Goal: Task Accomplishment & Management: Manage account settings

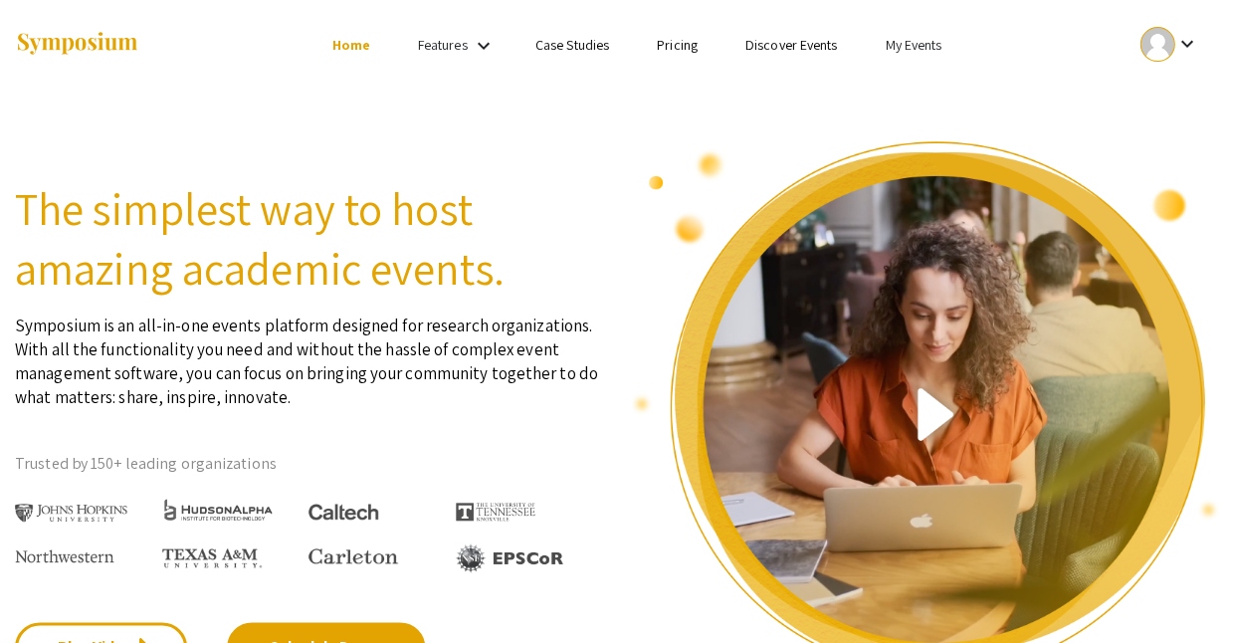
click at [1146, 46] on div at bounding box center [1156, 44] width 35 height 35
click at [868, 46] on div at bounding box center [617, 321] width 1234 height 643
click at [884, 46] on link "My Events" at bounding box center [912, 45] width 57 height 18
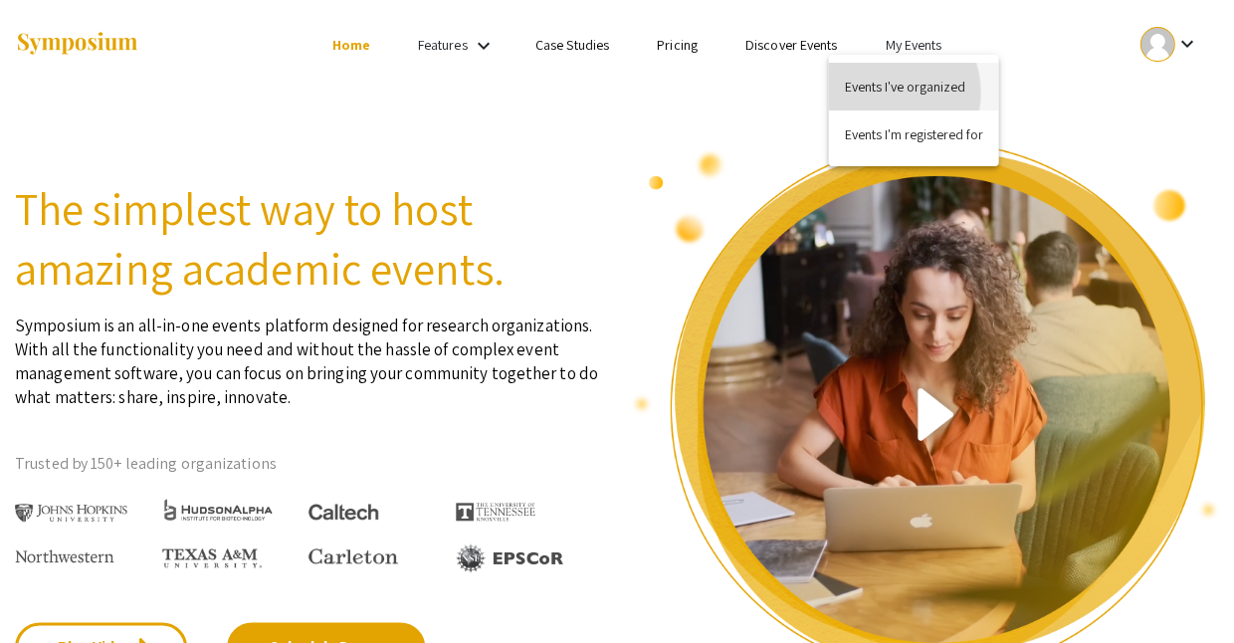
click at [881, 93] on button "Events I've organized" at bounding box center [913, 87] width 170 height 48
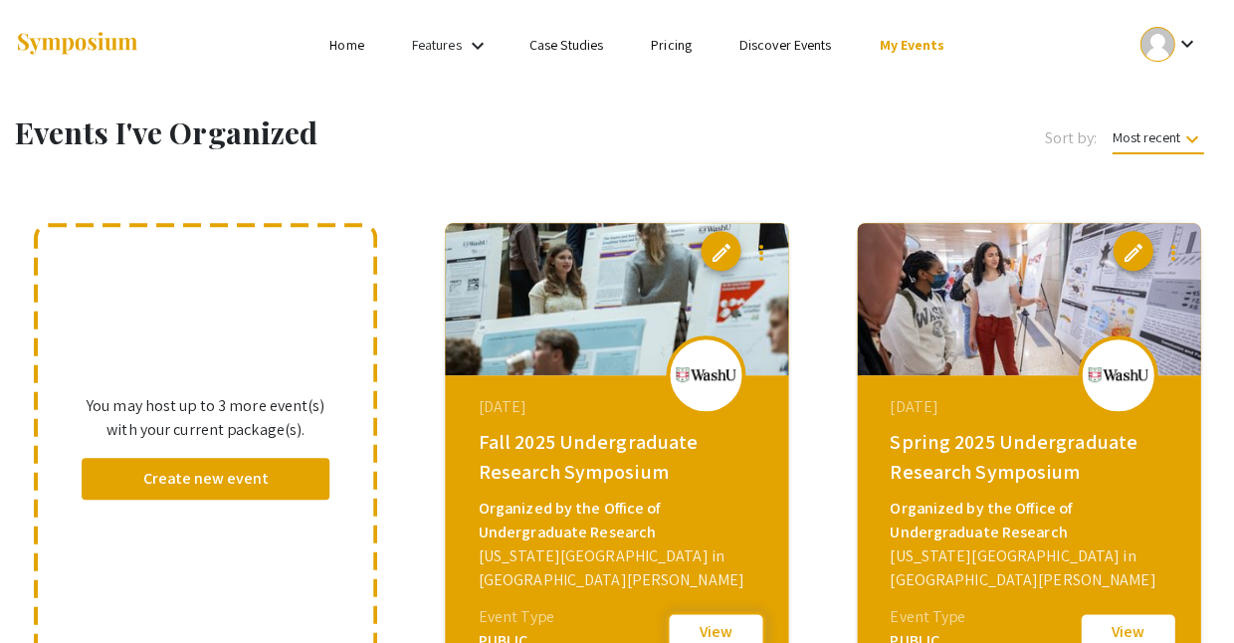
click at [723, 629] on button "View" at bounding box center [715, 632] width 99 height 42
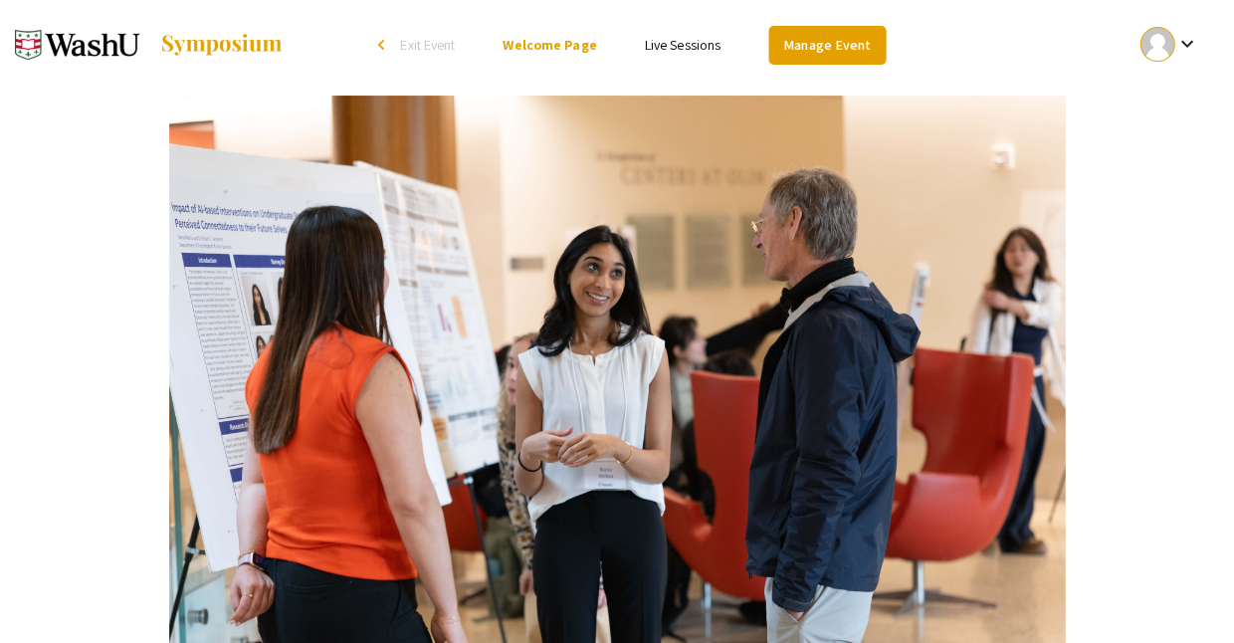
click at [802, 40] on link "Manage Event" at bounding box center [826, 45] width 117 height 39
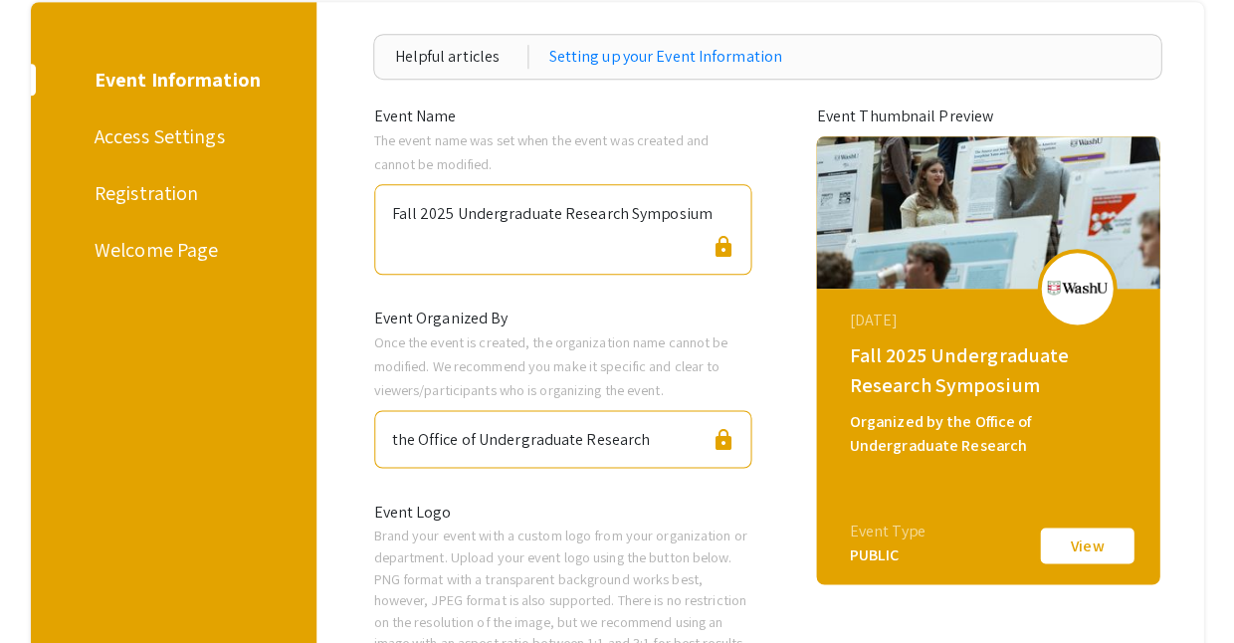
scroll to position [217, 0]
click at [1098, 527] on button "View" at bounding box center [1086, 545] width 99 height 42
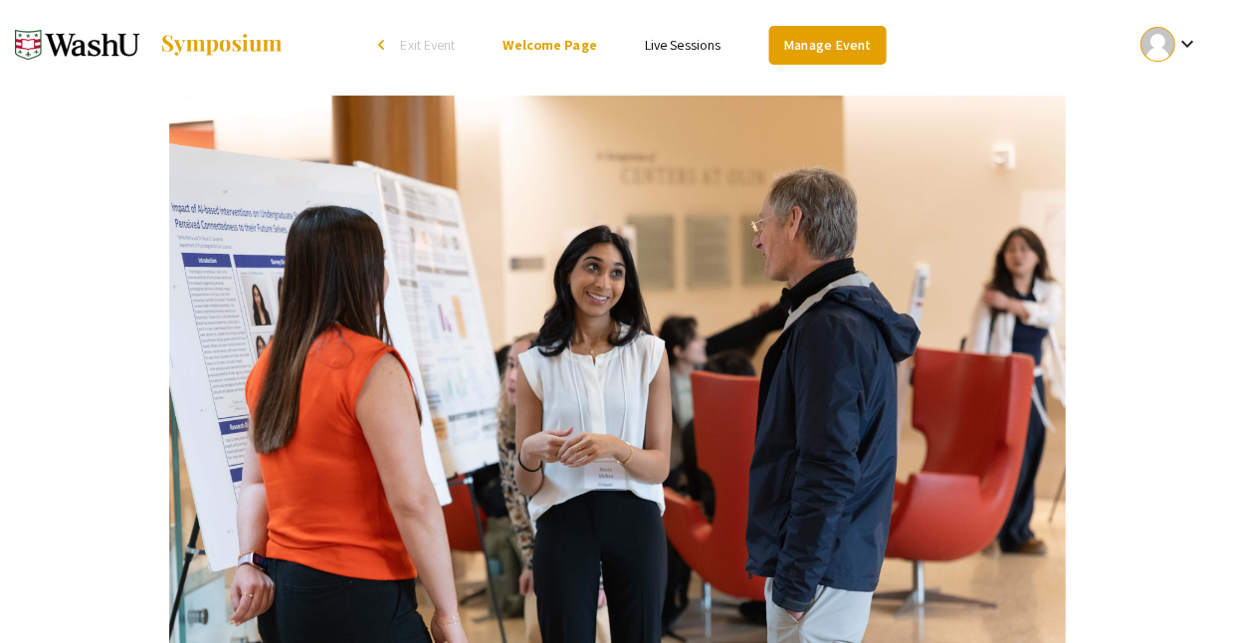
click at [779, 46] on link "Manage Event" at bounding box center [826, 45] width 117 height 39
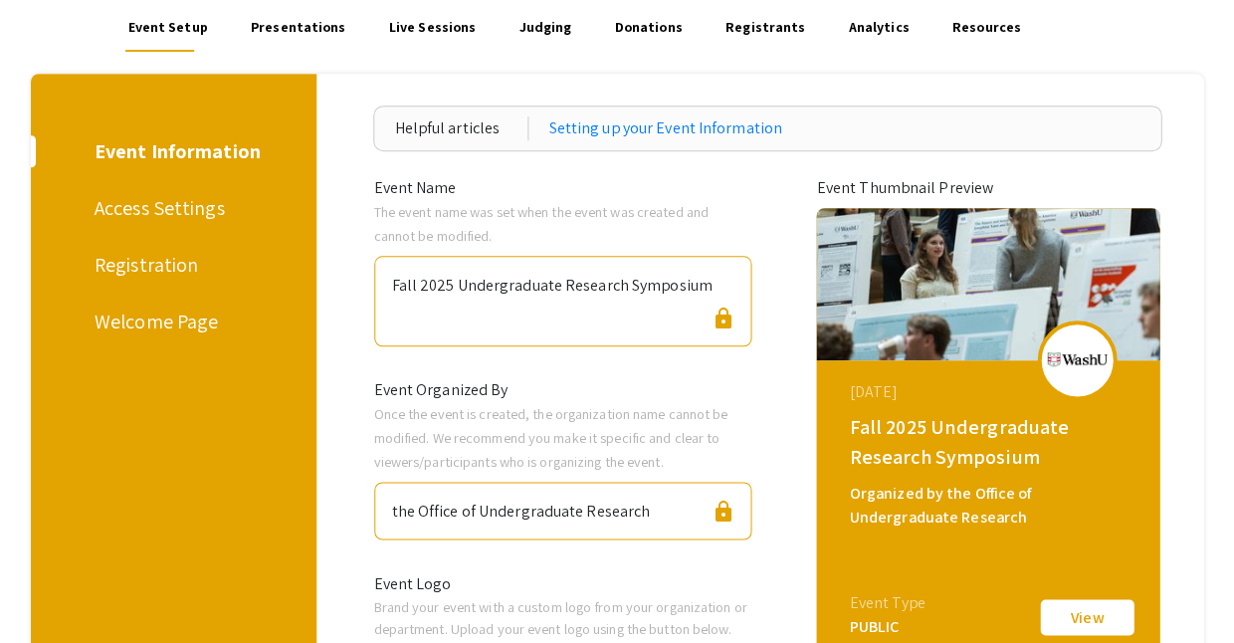
scroll to position [99, 0]
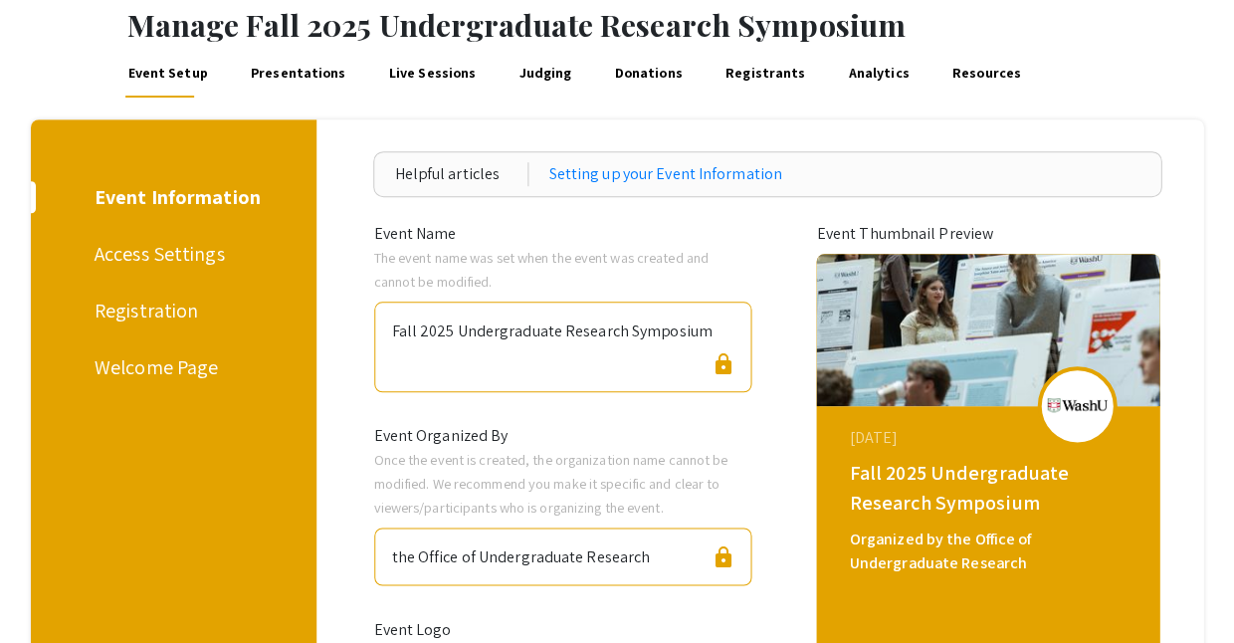
click at [109, 295] on div "Registration" at bounding box center [170, 310] width 150 height 30
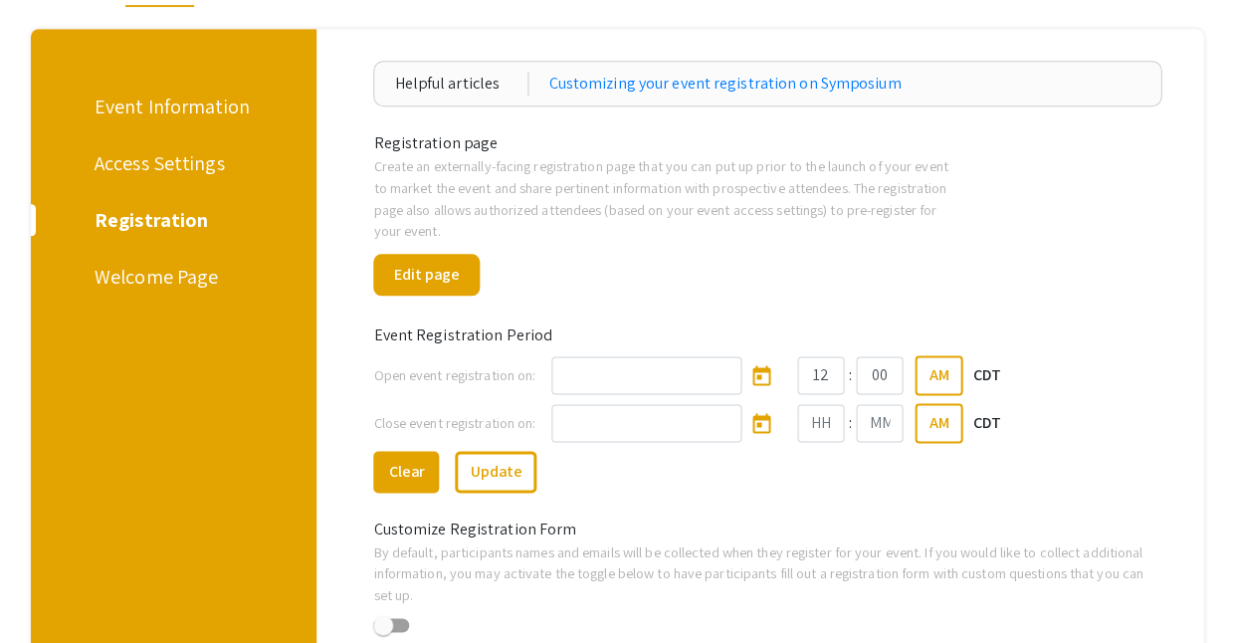
scroll to position [175, 0]
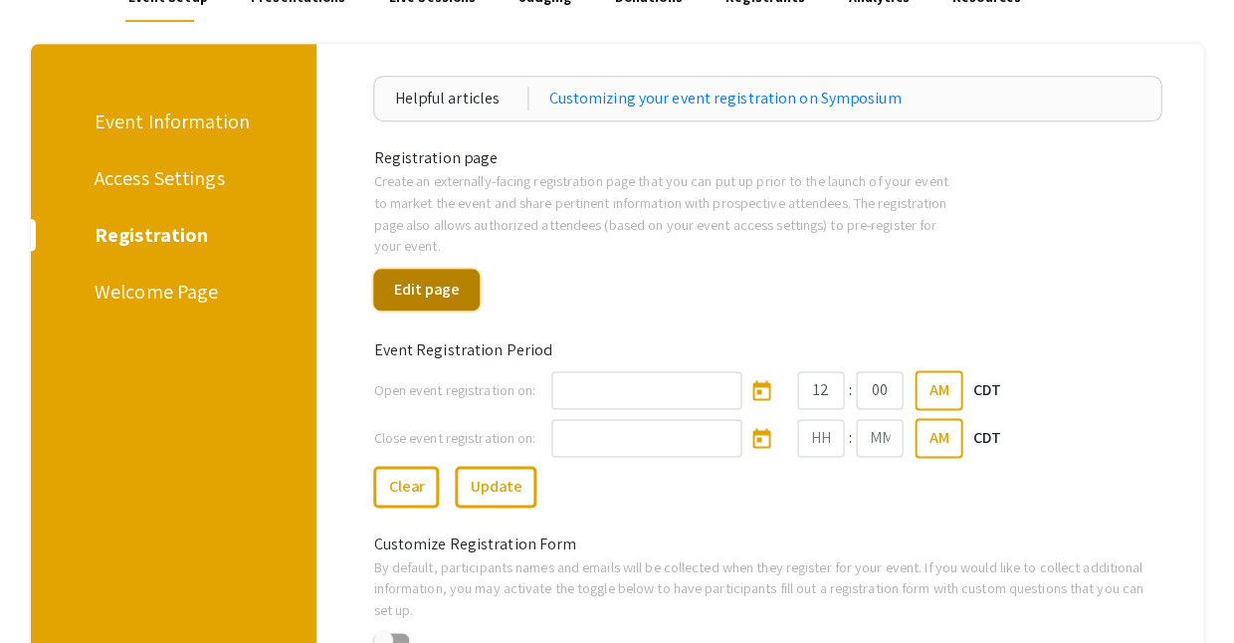
click at [424, 269] on button "Edit page" at bounding box center [426, 290] width 106 height 42
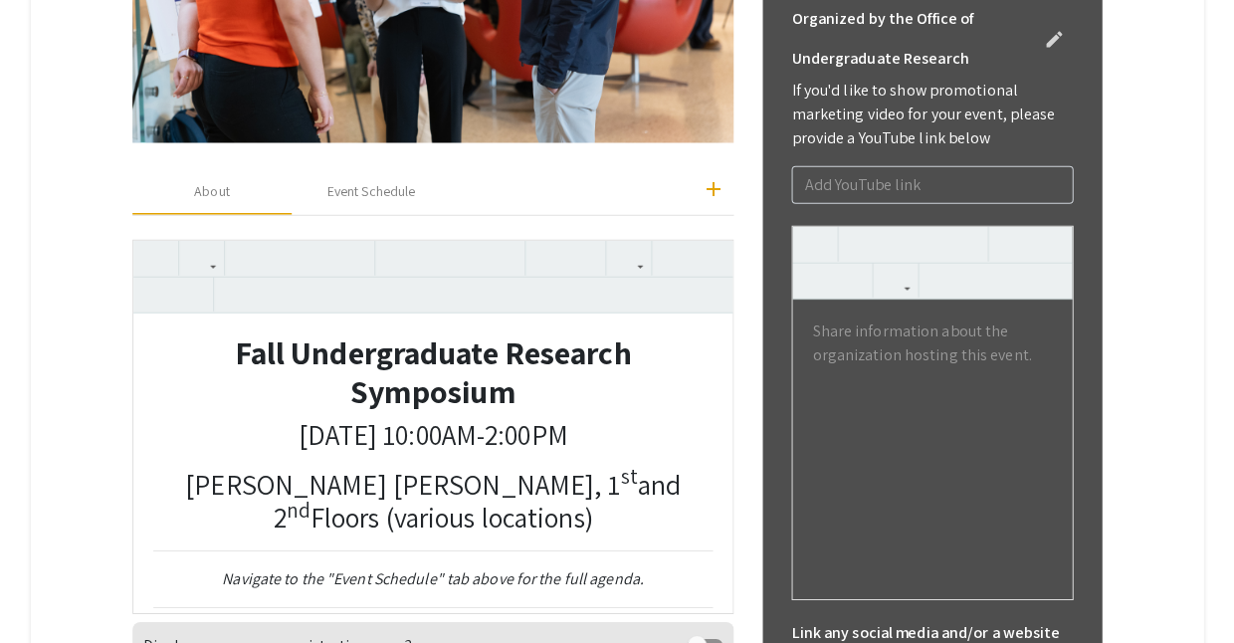
scroll to position [713, 0]
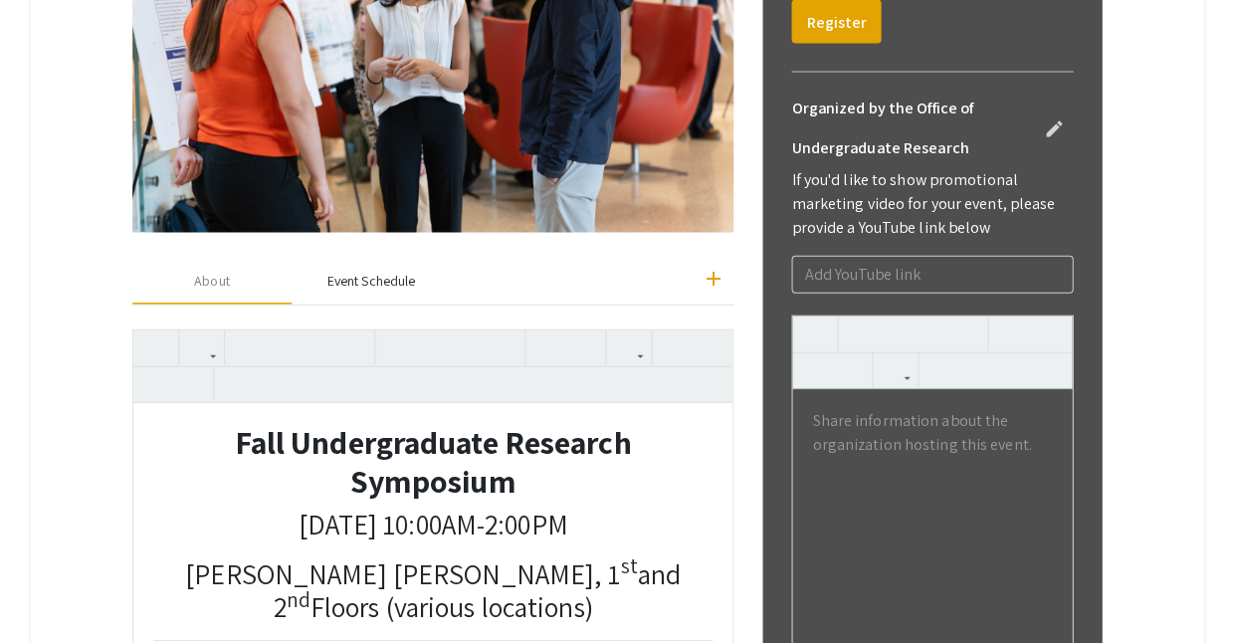
click at [362, 271] on div "Event Schedule" at bounding box center [371, 281] width 88 height 21
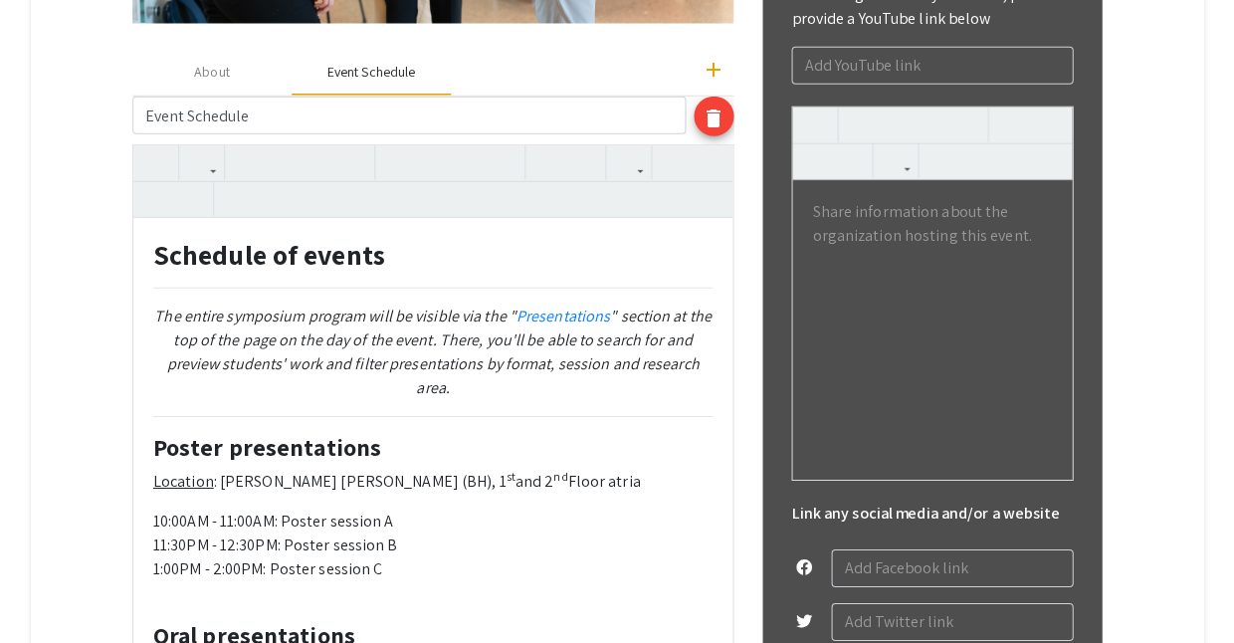
scroll to position [1008, 0]
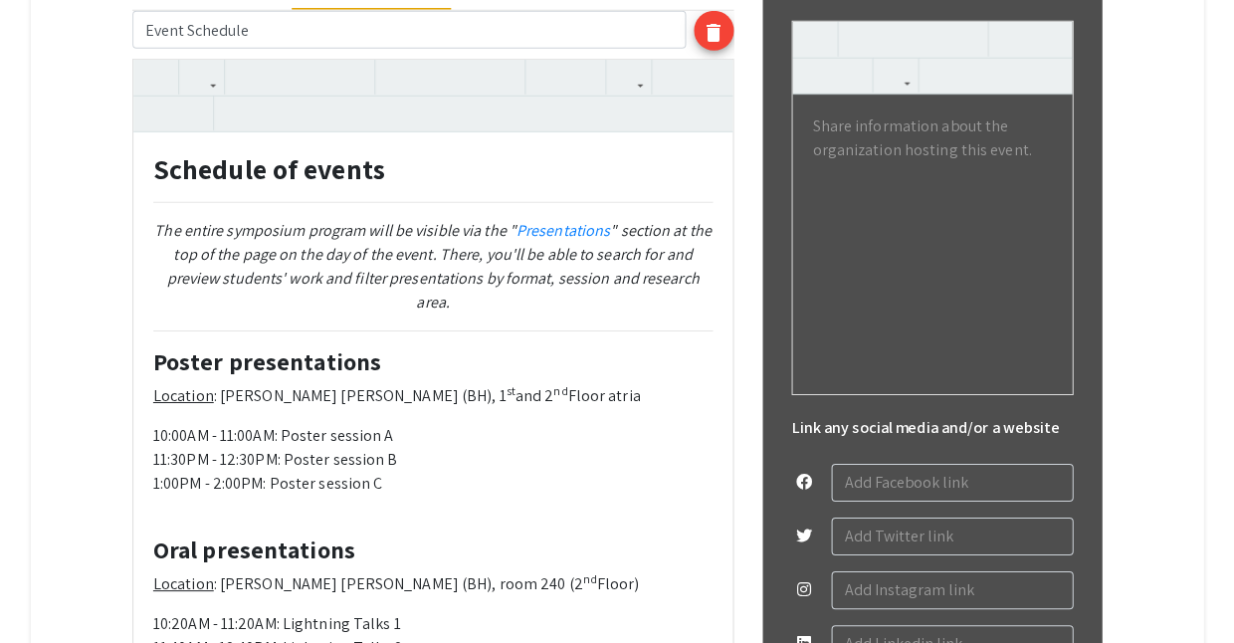
click at [377, 612] on p "10:20AM - 11:20AM: Lightning Talks 1 11:40AM - 12:40PM: Lightning Talks 2 1:00P…" at bounding box center [432, 648] width 559 height 72
drag, startPoint x: 525, startPoint y: 506, endPoint x: 618, endPoint y: 519, distance: 93.4
click at [525, 612] on p "10:20AM - 11:20AM: Lightning Talks 1 11:40AM - 12:40PM: Lightning Talks 2 — Phy…" at bounding box center [432, 648] width 559 height 72
drag, startPoint x: 534, startPoint y: 506, endPoint x: 591, endPoint y: 523, distance: 59.2
click at [534, 612] on p "10:20AM - 11:20AM: Lightning Talks 1 11:40AM - 12:40PM: Lightning Talks 2 — Phy…" at bounding box center [432, 648] width 559 height 72
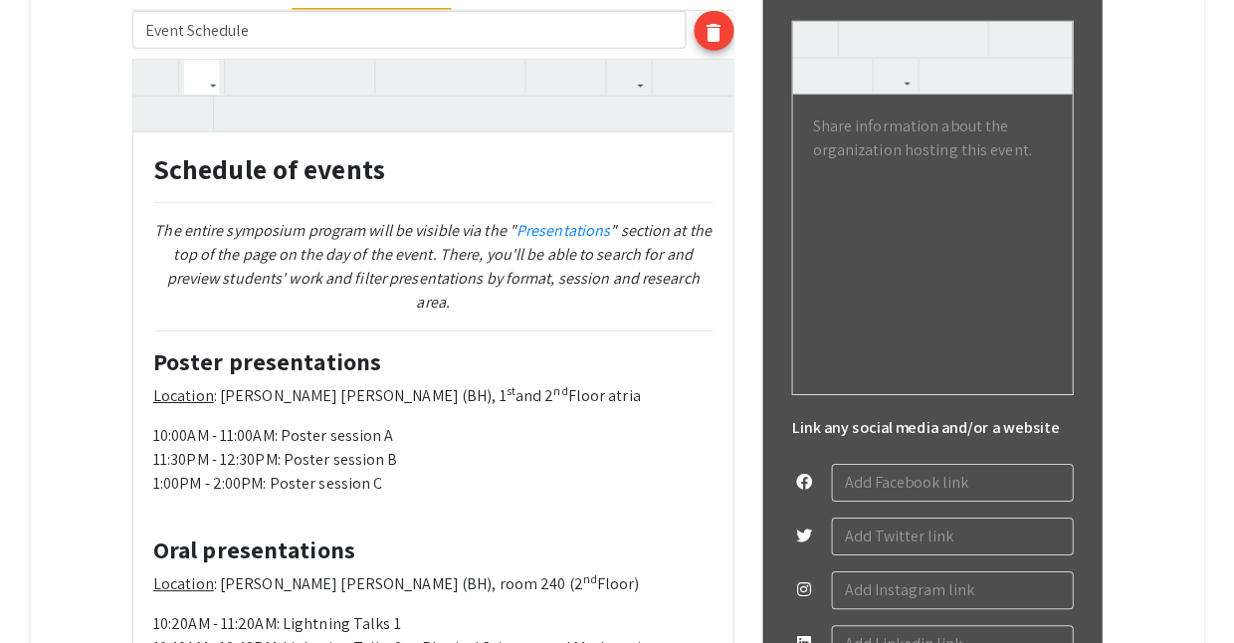
click at [664, 612] on p "10:20AM - 11:20AM: Lightning Talks 1 11:40AM - 12:40PM: Lightning Talks 2 — Phy…" at bounding box center [432, 648] width 559 height 72
click at [479, 536] on div "Schedule of events The entire symposium program will be visible via the " Prese…" at bounding box center [432, 423] width 599 height 583
click at [397, 612] on p "10:20AM - 11:20AM: Lightning Talks 1 11:40AM - 12:40PM: Lightning Talks 2 — Phy…" at bounding box center [432, 648] width 559 height 72
type textarea "<l9><ipsumd>Sitametc ad elitse</doeius></t2> <i></u><la><e></d> <m aliqu="enim-…"
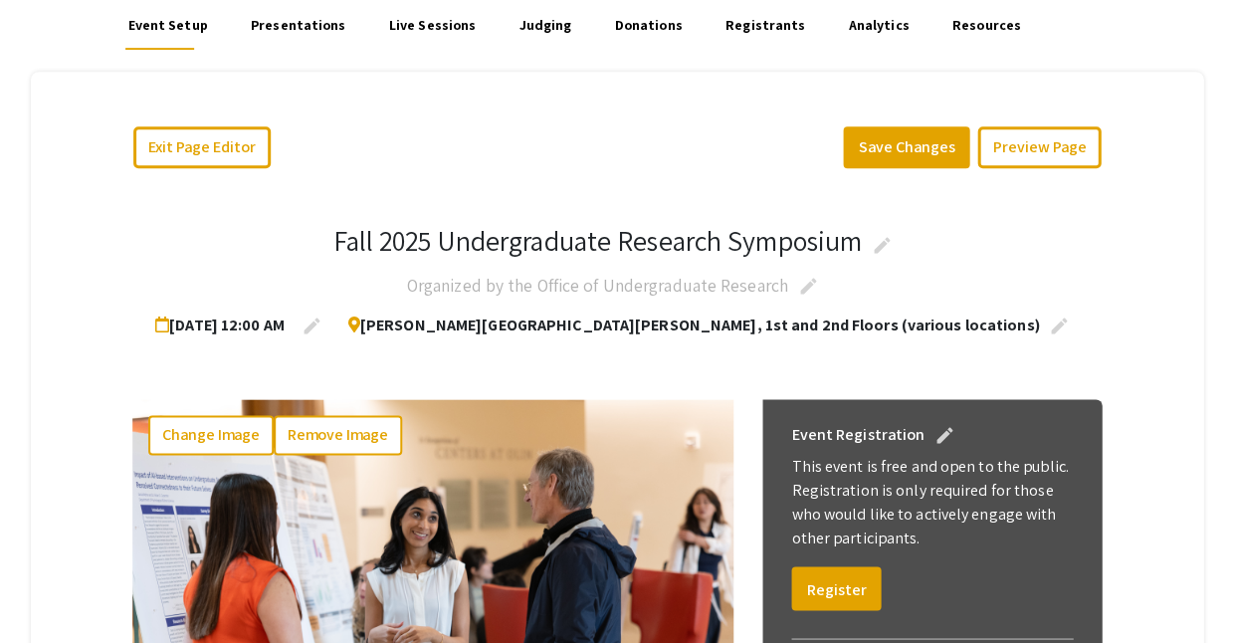
scroll to position [135, 0]
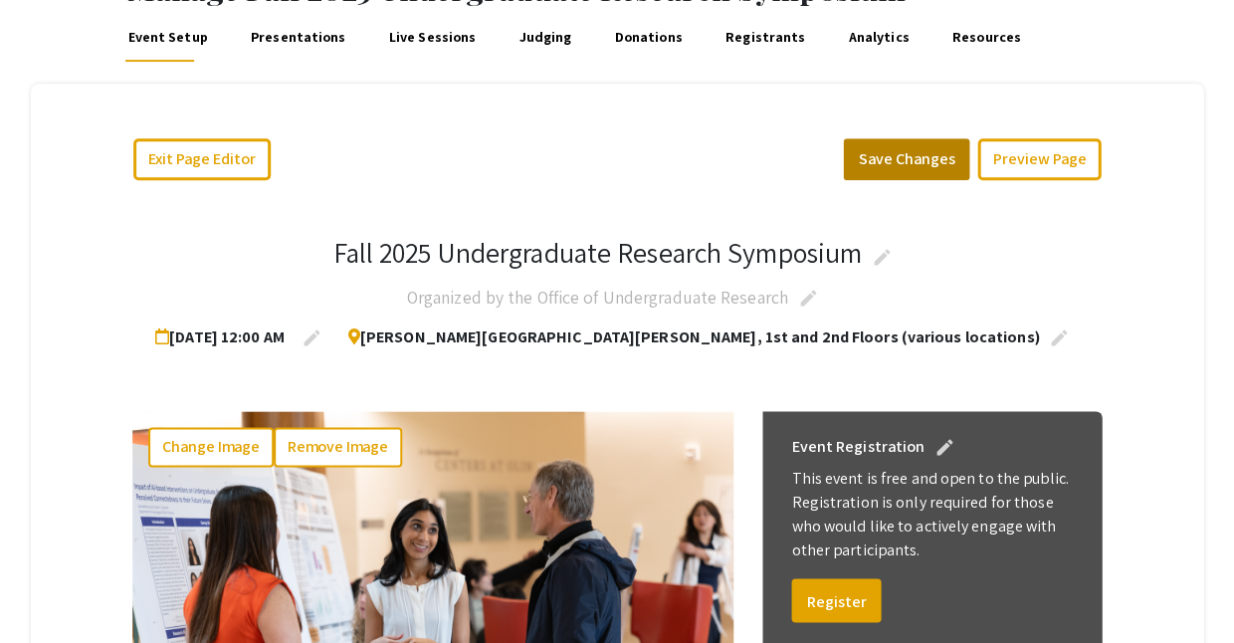
click at [959, 140] on button "Save Changes" at bounding box center [906, 159] width 126 height 42
